Goal: Information Seeking & Learning: Learn about a topic

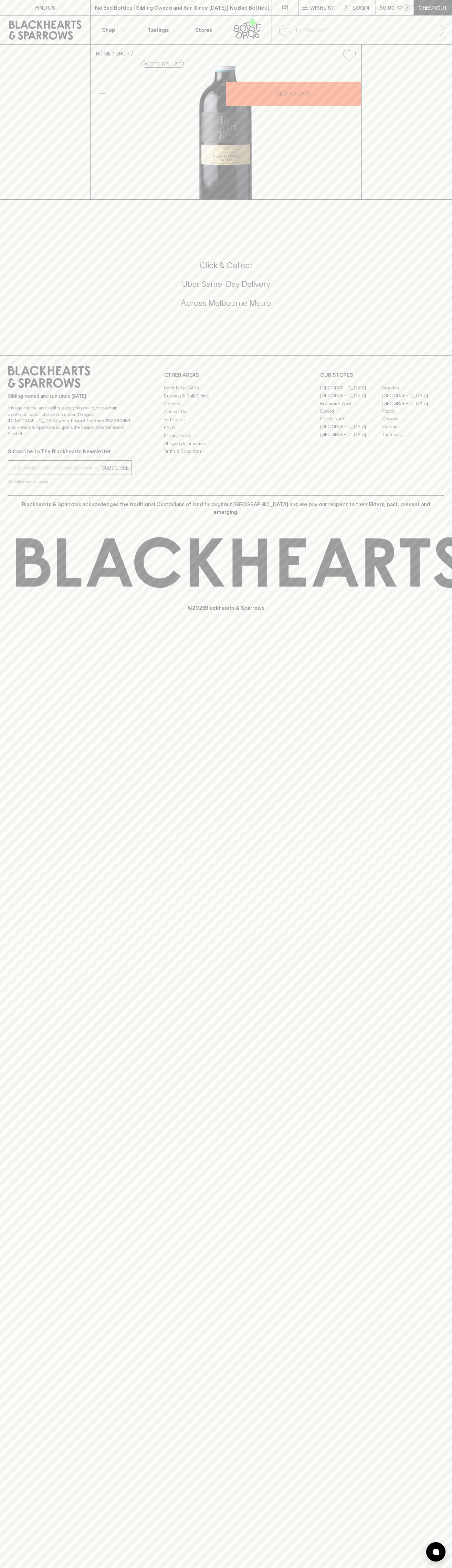
click at [97, 19] on button "Shop" at bounding box center [113, 29] width 45 height 29
click at [425, 435] on div at bounding box center [226, 784] width 452 height 1568
click at [151, 1567] on html "FIND US | No Bad Bottles | Sibling Owned and Run Since 2006 | No Bad Bottles | …" at bounding box center [226, 784] width 452 height 1568
click at [21, 1015] on div at bounding box center [226, 784] width 452 height 1568
